Goal: Browse casually

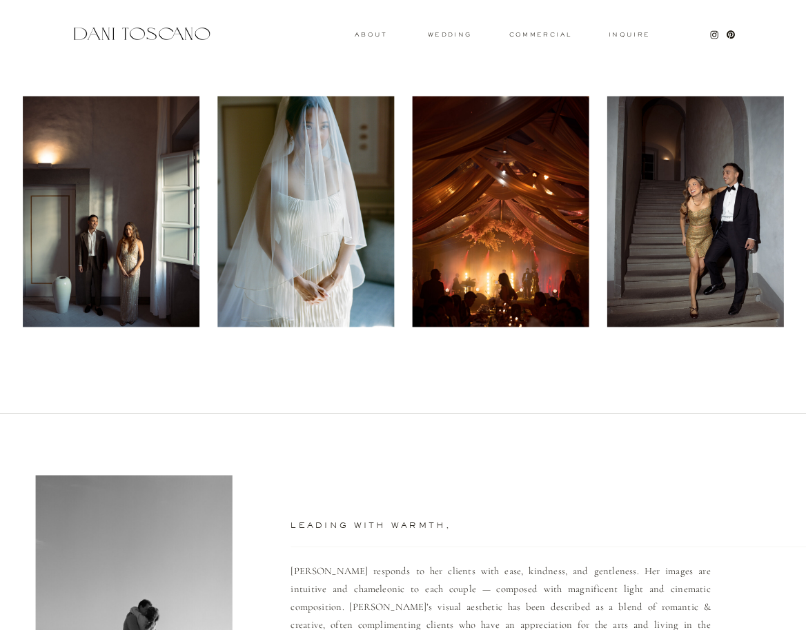
scroll to position [525, 0]
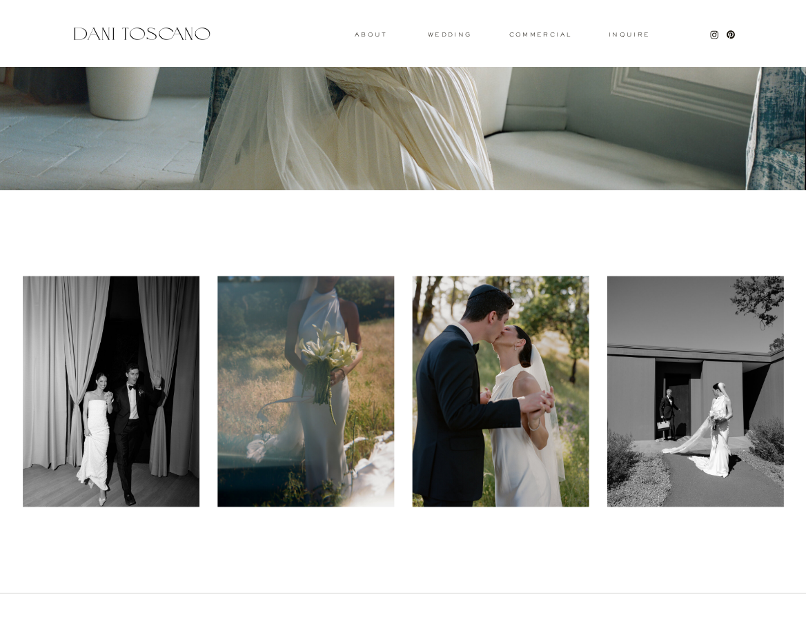
scroll to position [354, 0]
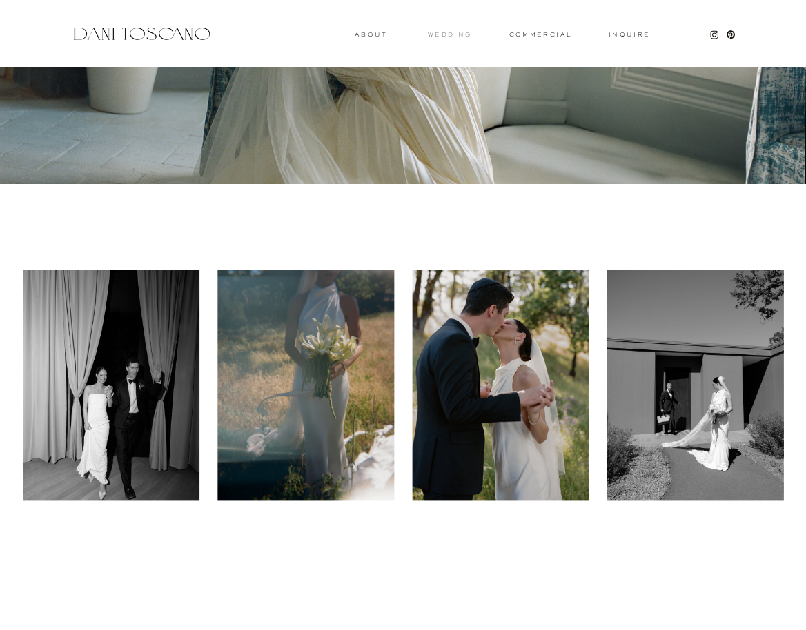
click at [439, 37] on h3 "wedding" at bounding box center [449, 34] width 43 height 5
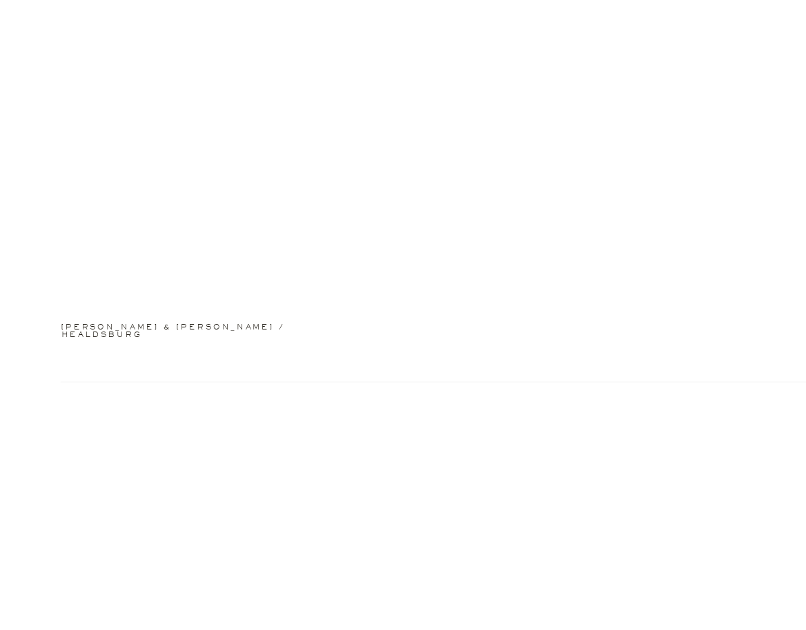
scroll to position [2002, 0]
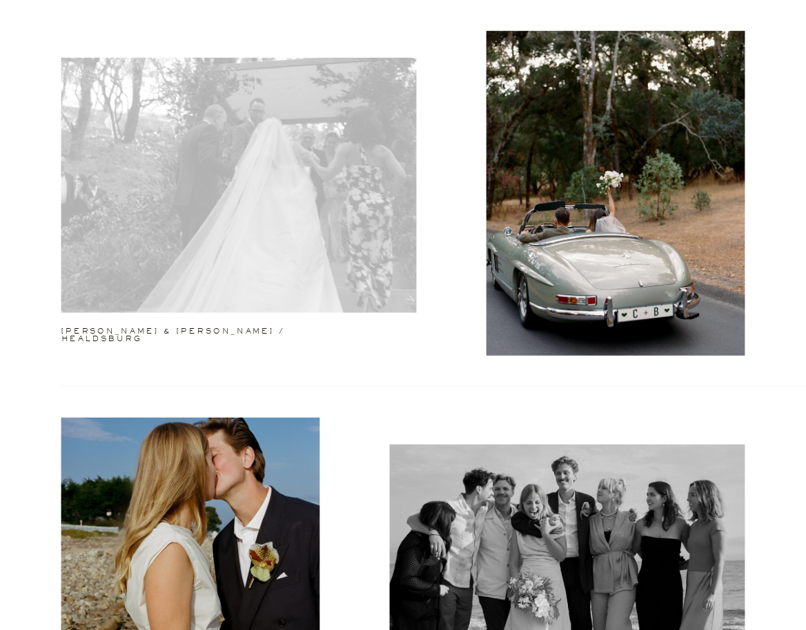
click at [261, 190] on div at bounding box center [238, 185] width 355 height 255
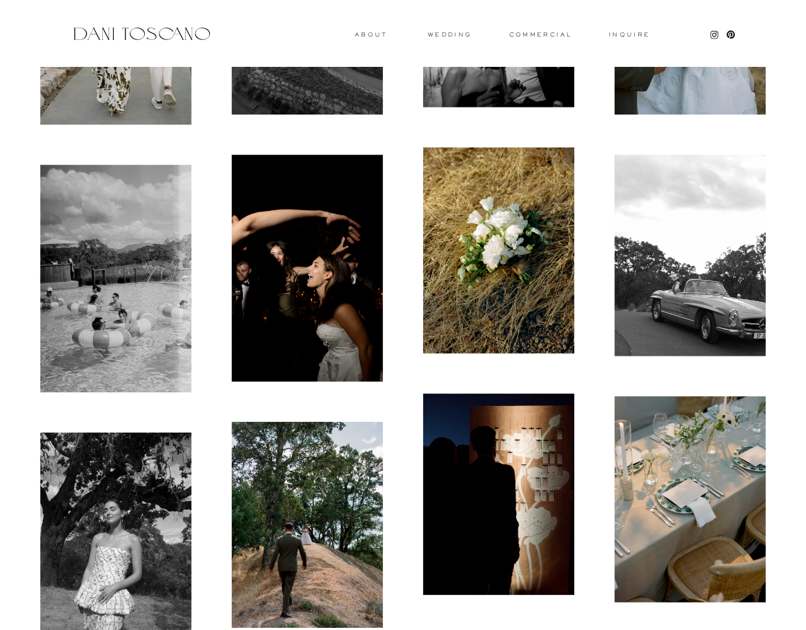
scroll to position [1421, 0]
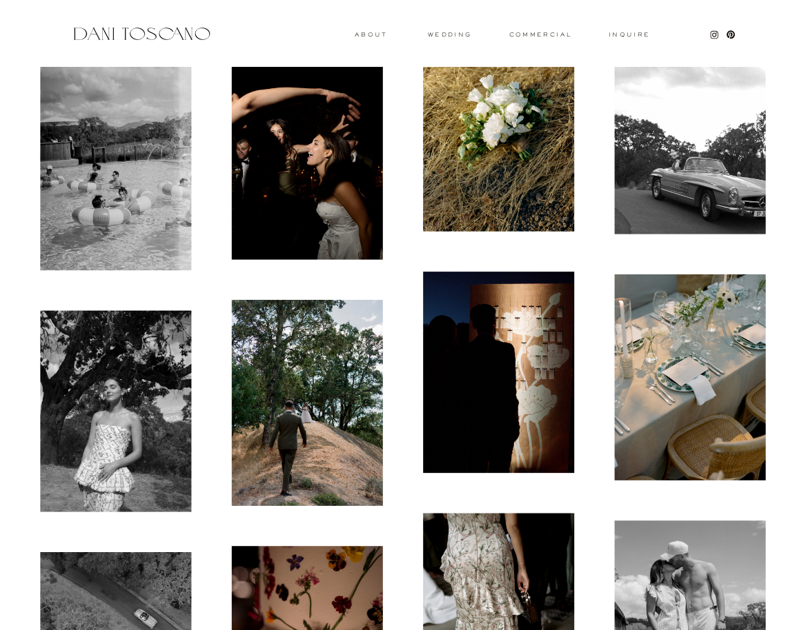
click at [119, 208] on img at bounding box center [115, 157] width 151 height 228
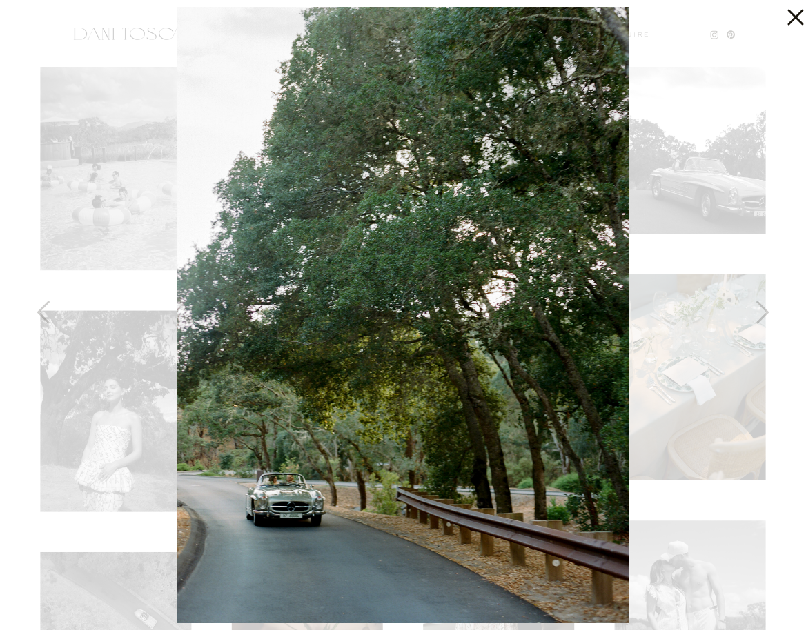
click at [716, 315] on div at bounding box center [403, 315] width 806 height 630
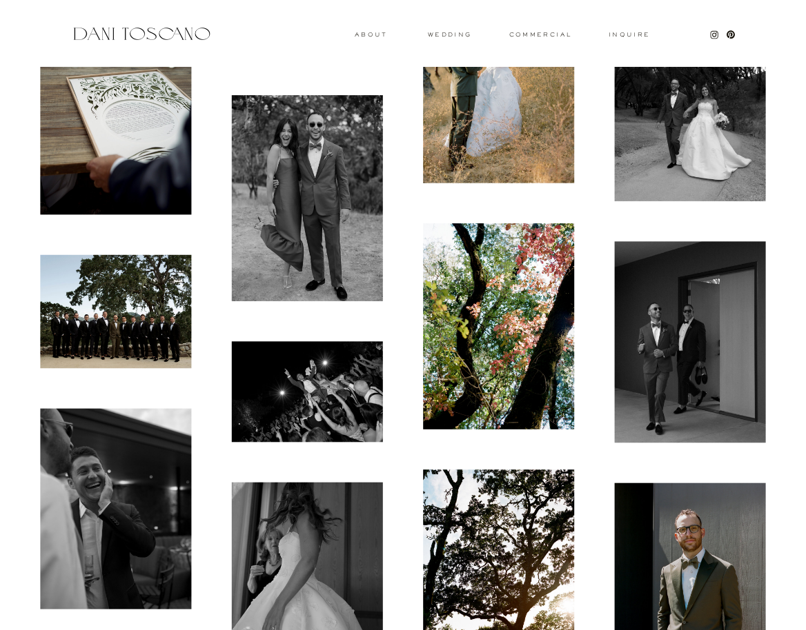
scroll to position [5421, 0]
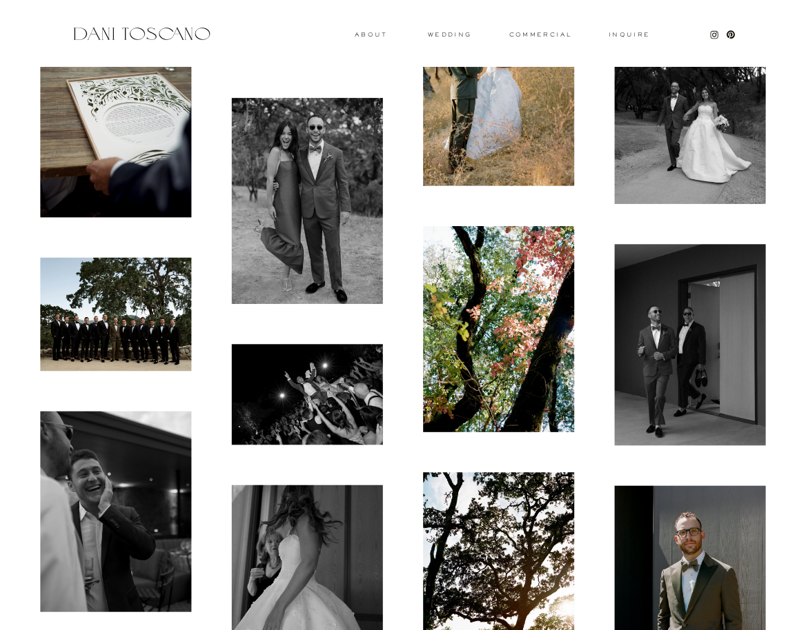
click at [303, 207] on img at bounding box center [307, 201] width 151 height 206
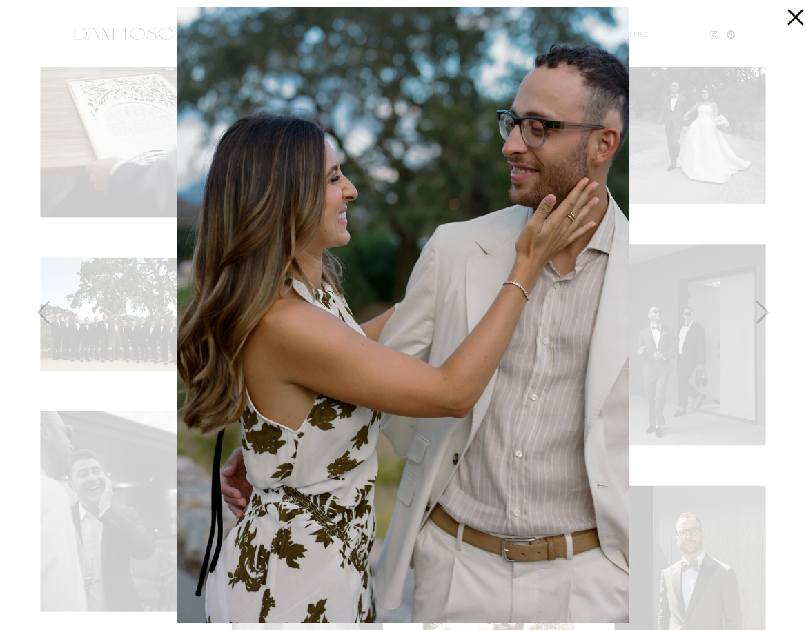
click at [790, 21] on icon at bounding box center [795, 18] width 16 height 16
